Goal: Task Accomplishment & Management: Use online tool/utility

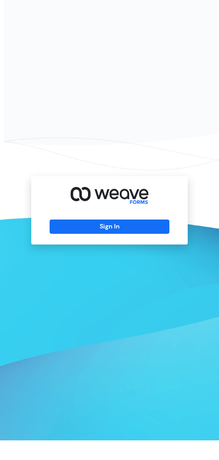
scroll to position [15, 0]
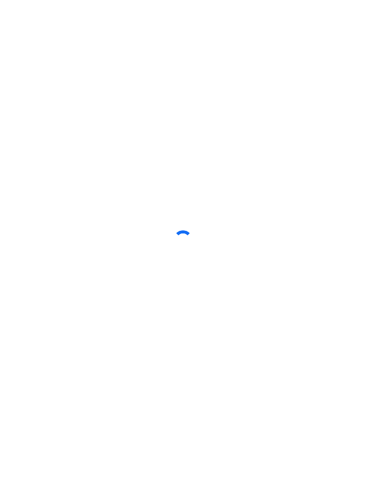
scroll to position [9, 0]
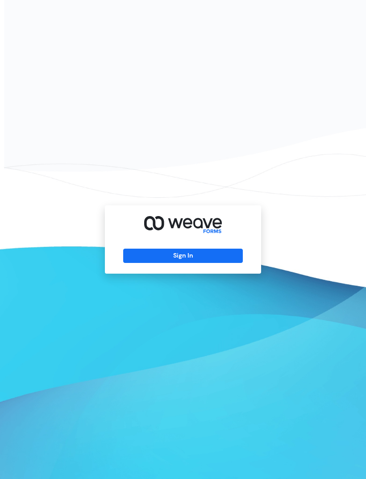
click at [141, 263] on button "Sign In" at bounding box center [182, 255] width 119 height 14
